Goal: Task Accomplishment & Management: Complete application form

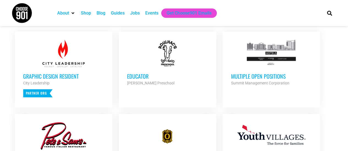
scroll to position [221, 0]
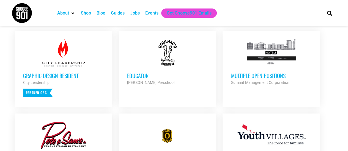
click at [147, 78] on h3 "Educator" at bounding box center [167, 75] width 81 height 7
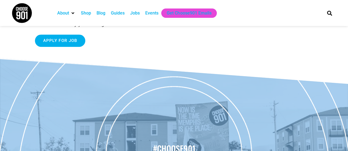
scroll to position [128, 0]
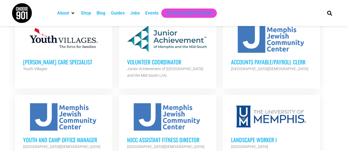
scroll to position [560, 0]
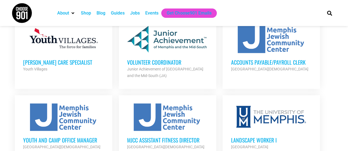
click at [70, 107] on div at bounding box center [63, 117] width 81 height 27
click at [70, 137] on h3 "Youth and Camp Office Manager" at bounding box center [63, 140] width 81 height 7
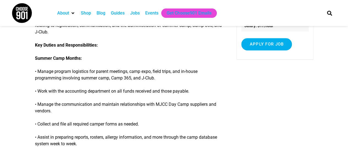
scroll to position [116, 0]
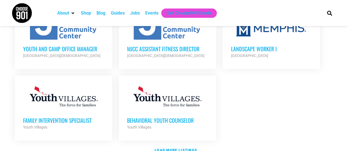
scroll to position [686, 0]
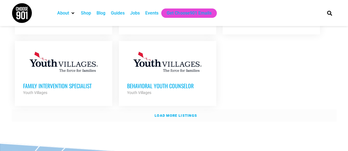
click at [169, 114] on strong "Load more listings" at bounding box center [175, 116] width 42 height 4
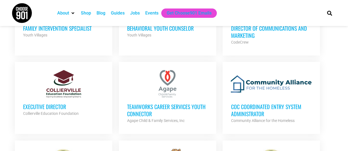
scroll to position [745, 0]
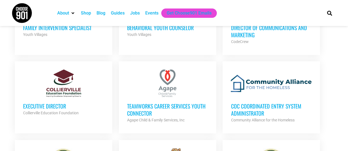
click at [151, 97] on div "TeamWorks Career Services Youth Connector Agape Child & Family Services, Inc Pa…" at bounding box center [167, 110] width 81 height 26
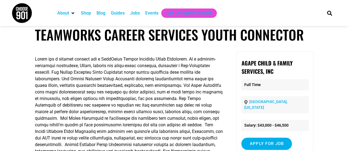
scroll to position [8, 0]
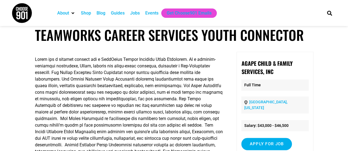
click at [87, 113] on p at bounding box center [129, 109] width 188 height 106
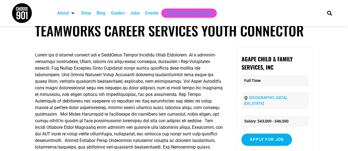
scroll to position [17, 0]
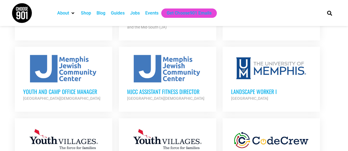
drag, startPoint x: 0, startPoint y: 0, endPoint x: 61, endPoint y: 59, distance: 84.6
click at [61, 59] on div at bounding box center [63, 68] width 81 height 27
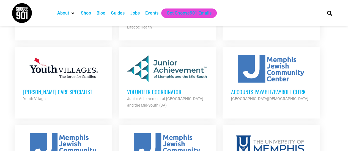
scroll to position [527, 0]
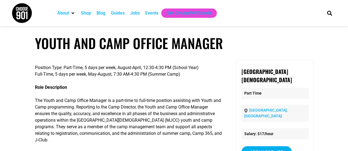
scroll to position [31, 0]
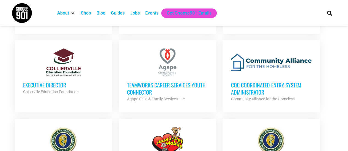
scroll to position [765, 0]
click at [146, 82] on h3 "TeamWorks Career Services Youth Connector" at bounding box center [167, 89] width 81 height 14
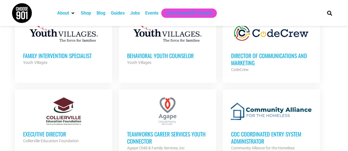
scroll to position [716, 0]
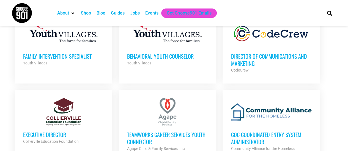
click at [171, 131] on h3 "TeamWorks Career Services Youth Connector" at bounding box center [167, 138] width 81 height 14
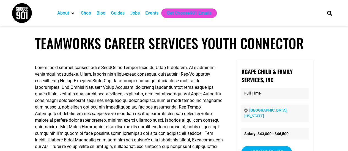
scroll to position [30, 0]
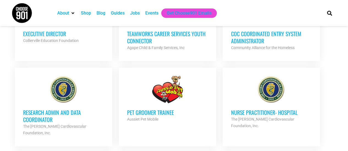
scroll to position [817, 0]
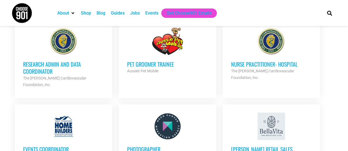
scroll to position [865, 0]
click at [51, 61] on h3 "Research Admin and Data Coordinator" at bounding box center [63, 68] width 81 height 14
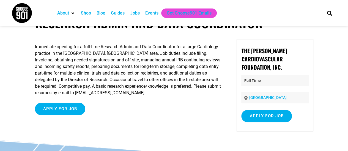
scroll to position [21, 0]
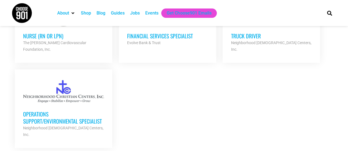
scroll to position [1208, 0]
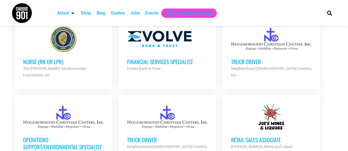
scroll to position [1182, 0]
click at [76, 131] on div "Operations Support/Environmental Specialist Neighborhood Christian Centers, Inc…" at bounding box center [63, 147] width 81 height 33
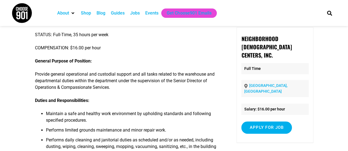
scroll to position [33, 0]
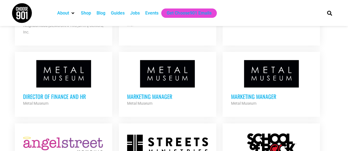
scroll to position [1311, 0]
click at [167, 93] on h3 "Marketing Manager" at bounding box center [167, 96] width 81 height 7
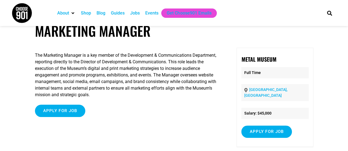
scroll to position [13, 0]
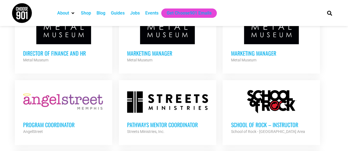
scroll to position [1355, 0]
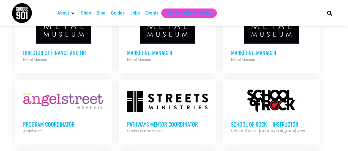
click at [105, 80] on link "Program Coordinator AngelStreet Partner Org Full Time" at bounding box center [63, 111] width 97 height 63
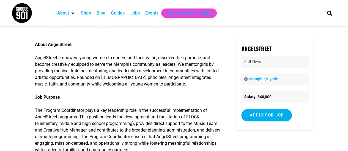
scroll to position [24, 0]
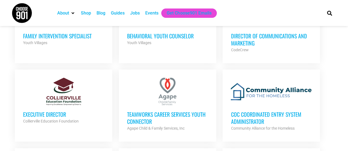
scroll to position [737, 0]
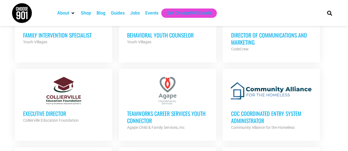
click at [168, 114] on h3 "TeamWorks Career Services Youth Connector" at bounding box center [167, 117] width 81 height 14
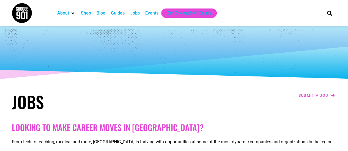
scroll to position [111, 0]
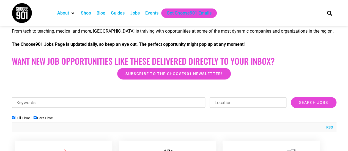
click at [117, 103] on input "Keywords" at bounding box center [109, 103] width 194 height 10
click at [35, 118] on input "Part Time" at bounding box center [36, 118] width 4 height 4
checkbox input "false"
click at [40, 105] on input "Keywords" at bounding box center [109, 103] width 194 height 10
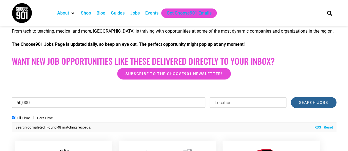
type input "50,000"
click at [312, 105] on input "Search Jobs" at bounding box center [313, 102] width 45 height 11
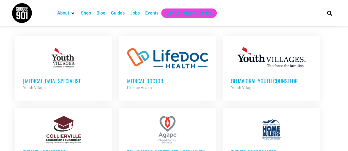
scroll to position [216, 0]
click at [68, 81] on h3 "[MEDICAL_DATA] Specialist" at bounding box center [63, 80] width 81 height 7
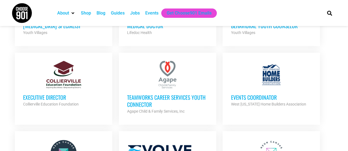
scroll to position [272, 0]
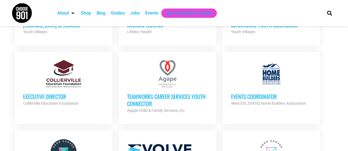
click at [255, 96] on h3 "Events Coordinator" at bounding box center [271, 96] width 81 height 7
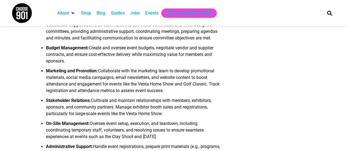
scroll to position [212, 0]
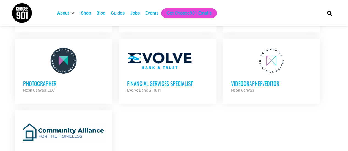
scroll to position [366, 0]
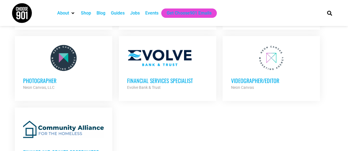
click at [68, 62] on div at bounding box center [63, 57] width 81 height 27
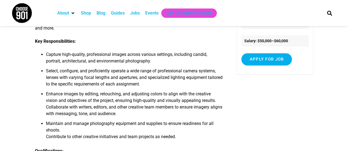
scroll to position [79, 0]
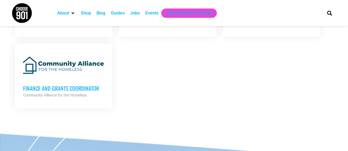
scroll to position [431, 0]
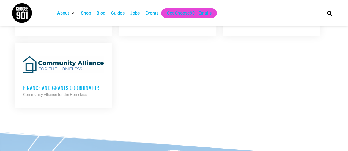
click at [68, 84] on h3 "Finance and Grants Coordinator" at bounding box center [63, 87] width 81 height 7
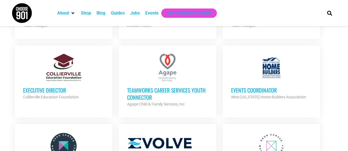
scroll to position [278, 0]
click at [60, 91] on h3 "Executive Director" at bounding box center [63, 90] width 81 height 7
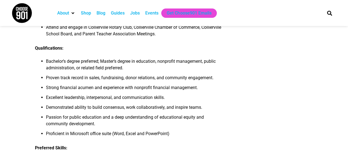
scroll to position [574, 0]
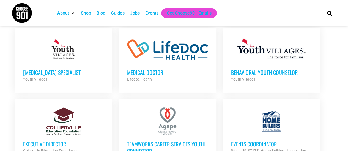
scroll to position [222, 0]
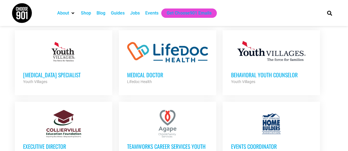
click at [134, 71] on h3 "Medical Doctor" at bounding box center [167, 74] width 81 height 7
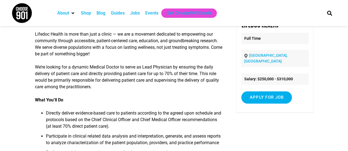
scroll to position [47, 0]
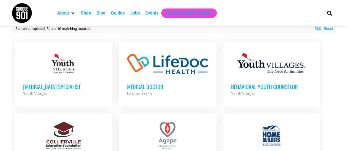
scroll to position [210, 0]
click at [89, 91] on div "Youth Villages" at bounding box center [63, 93] width 81 height 7
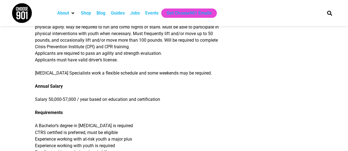
scroll to position [388, 0]
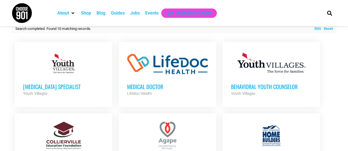
scroll to position [210, 0]
click at [264, 85] on h3 "Behavioral Youth Counselor" at bounding box center [271, 86] width 81 height 7
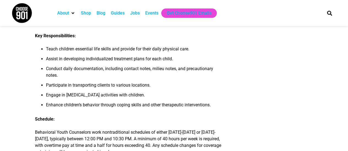
scroll to position [197, 0]
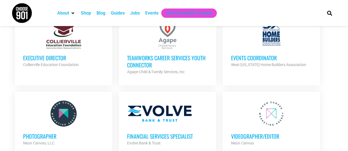
scroll to position [329, 0]
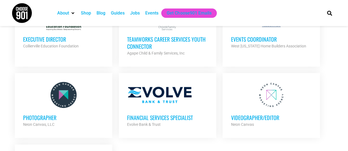
click at [239, 116] on h3 "Videographer/Editor" at bounding box center [271, 117] width 81 height 7
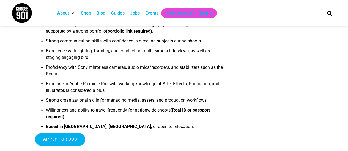
scroll to position [272, 0]
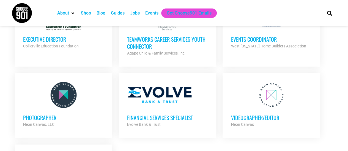
click at [165, 109] on div "Financial Services Specialist Evolve Bank & Trust Partner Org" at bounding box center [167, 118] width 81 height 19
click at [134, 93] on div at bounding box center [167, 94] width 81 height 27
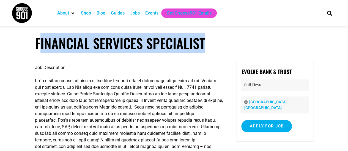
drag, startPoint x: 39, startPoint y: 44, endPoint x: 222, endPoint y: 38, distance: 183.2
click at [222, 38] on h1 "Financial Services Specialist" at bounding box center [174, 43] width 278 height 16
drag, startPoint x: 210, startPoint y: 43, endPoint x: 27, endPoint y: 33, distance: 183.0
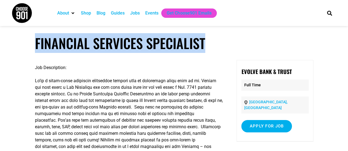
copy h1 "Financial Services Specialist"
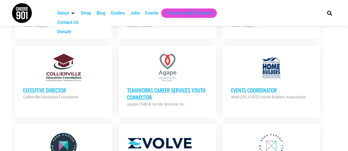
scroll to position [271, 0]
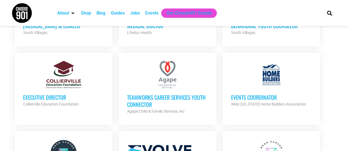
click at [135, 97] on h3 "TeamWorks Career Services Youth Connector" at bounding box center [167, 101] width 81 height 14
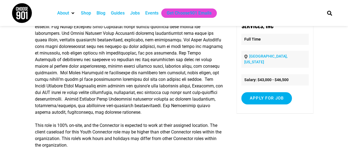
scroll to position [55, 0]
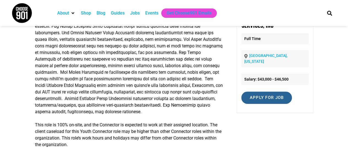
click at [269, 93] on input "Apply for job" at bounding box center [266, 98] width 51 height 12
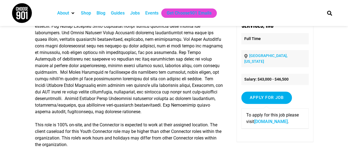
click at [269, 119] on link "[DOMAIN_NAME]" at bounding box center [271, 121] width 34 height 5
